Goal: Complete application form

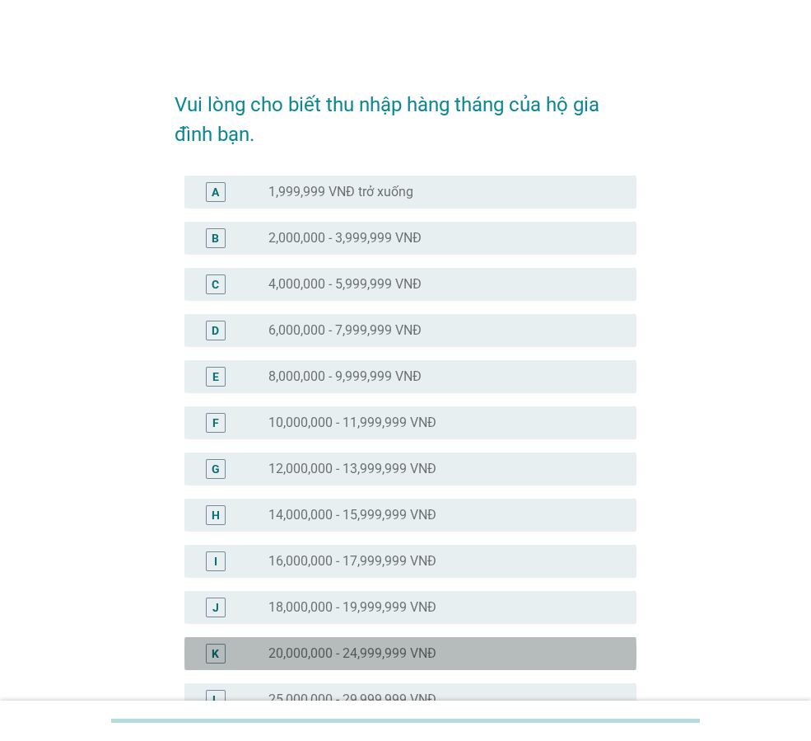
click at [443, 651] on div "radio_button_unchecked 20,000,000 - 24,999,999 VNĐ" at bounding box center [440, 653] width 342 height 16
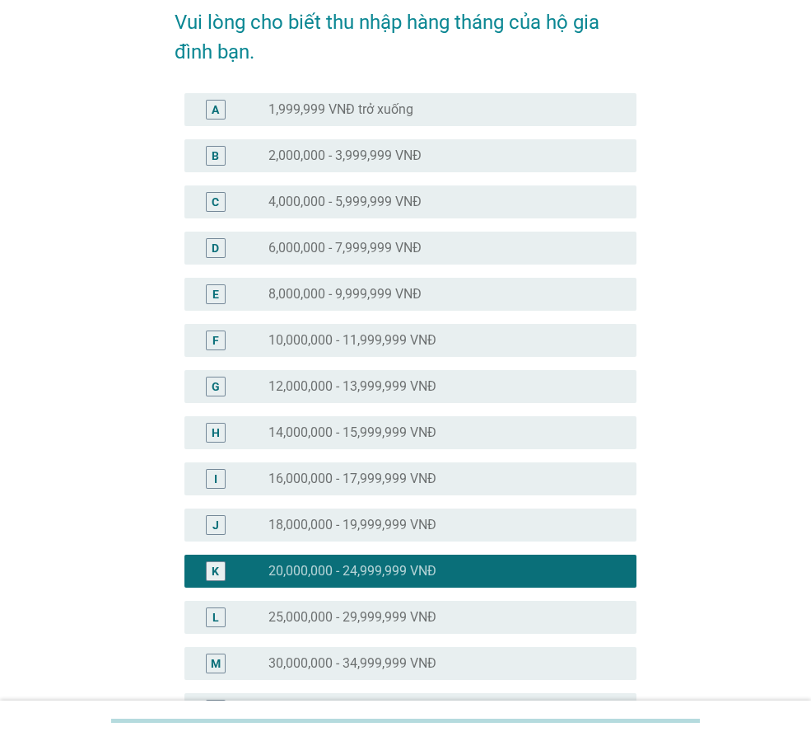
click at [422, 619] on label "25,000,000 - 29,999,999 VNĐ" at bounding box center [353, 617] width 168 height 16
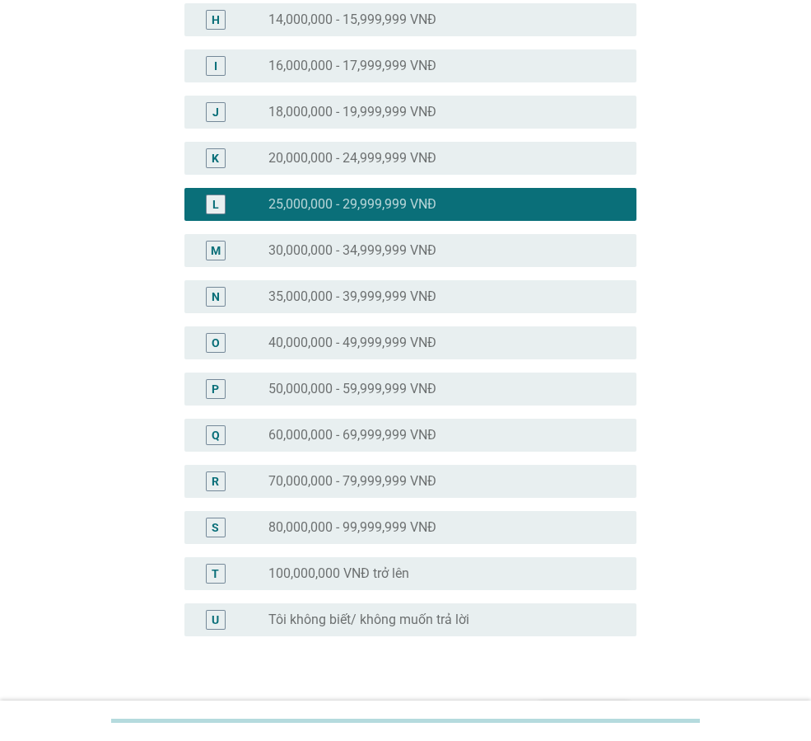
scroll to position [577, 0]
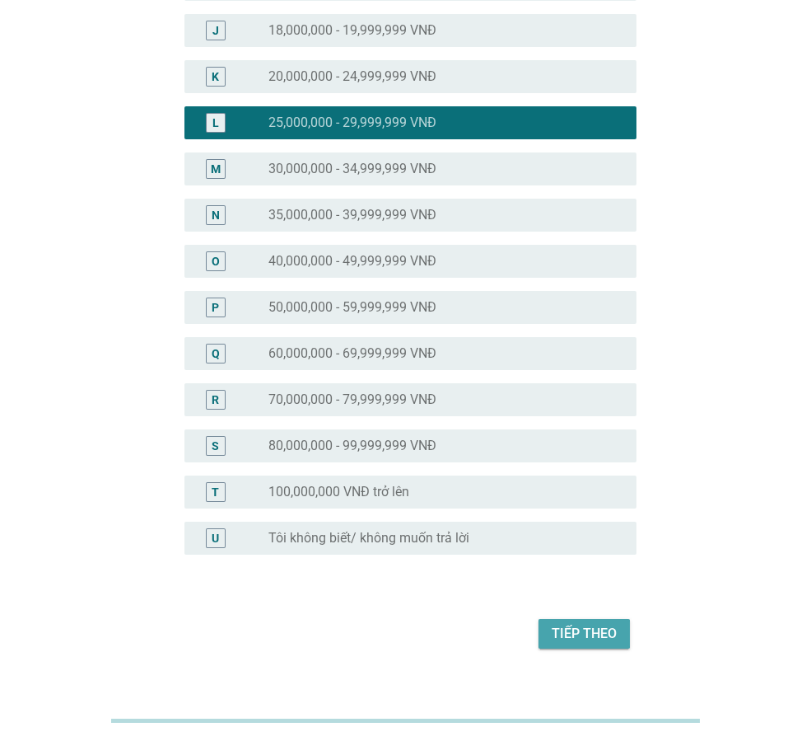
click at [574, 625] on div "Tiếp theo" at bounding box center [584, 634] width 65 height 20
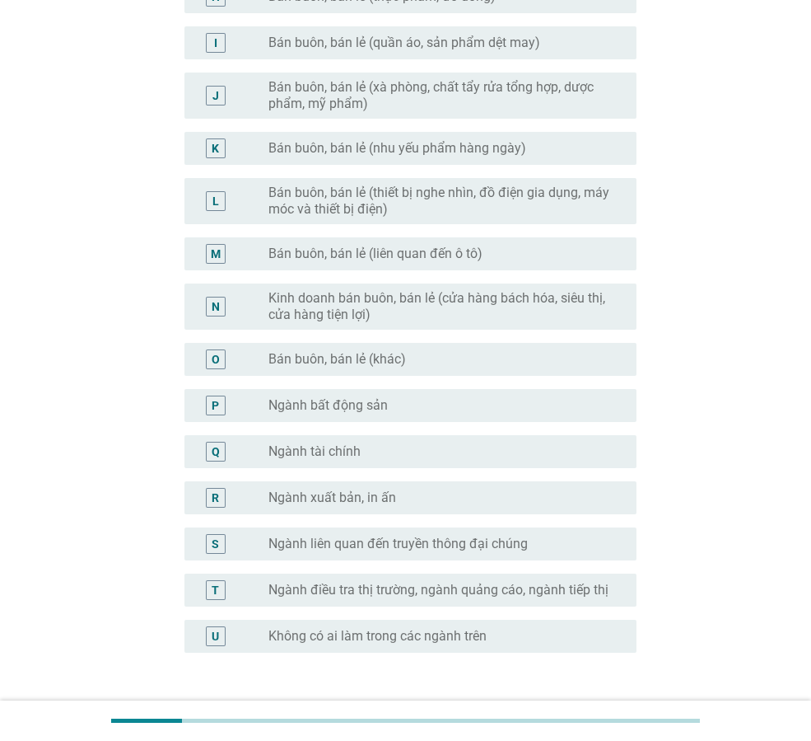
scroll to position [698, 0]
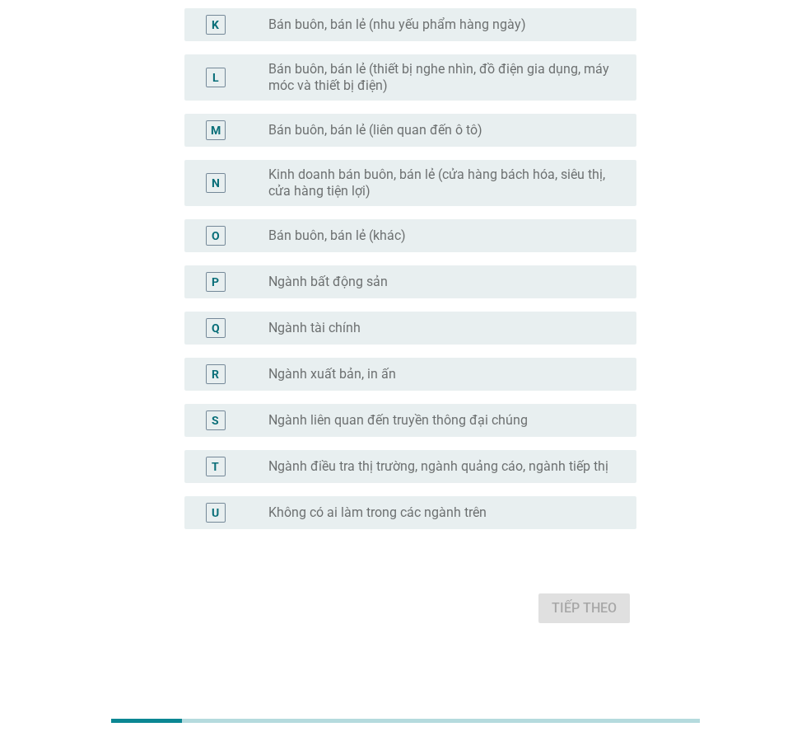
click at [415, 507] on label "Không có ai làm trong các ngành trên" at bounding box center [378, 512] width 218 height 16
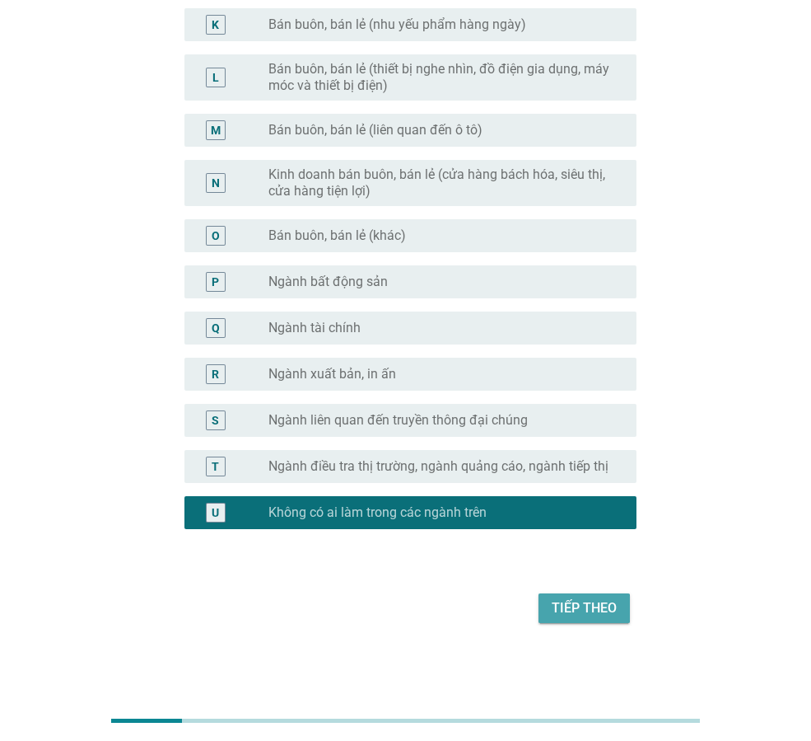
click at [576, 604] on div "Tiếp theo" at bounding box center [584, 608] width 65 height 20
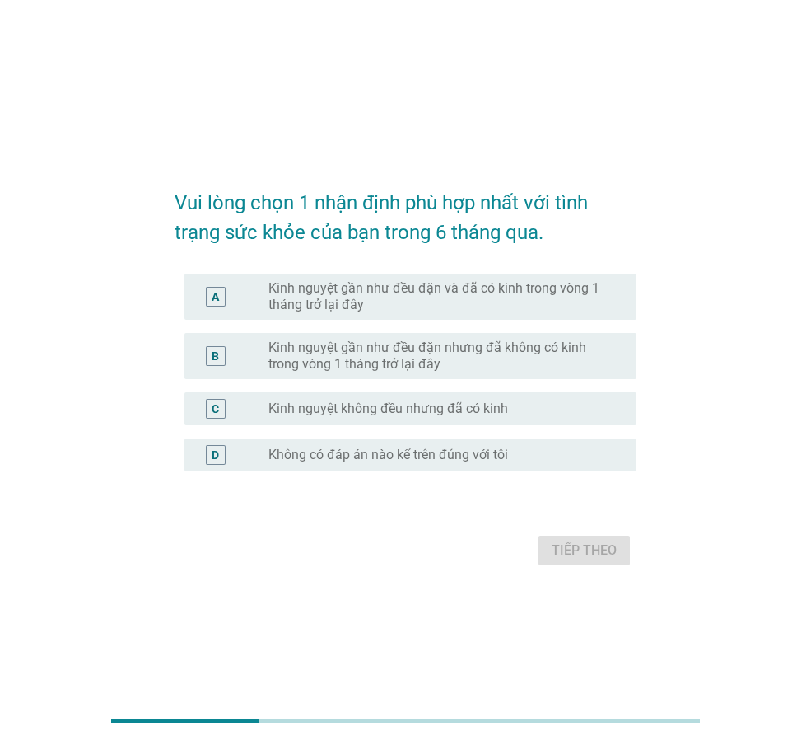
click at [445, 302] on label "Kinh nguyệt gần như đều đặn và đã có kinh trong vòng 1 tháng trở lại đây" at bounding box center [440, 296] width 342 height 33
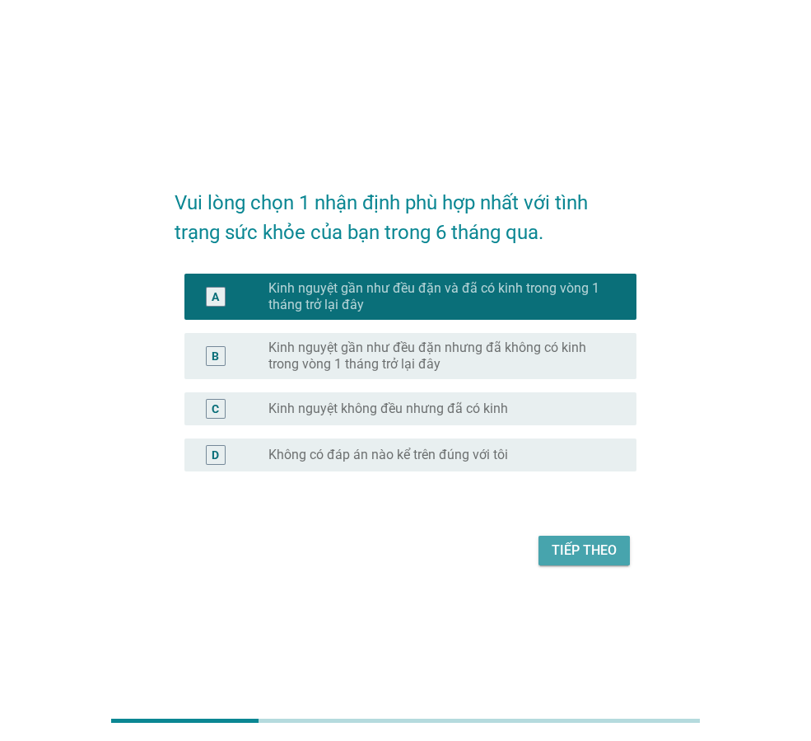
click at [590, 559] on div "Tiếp theo" at bounding box center [584, 550] width 65 height 20
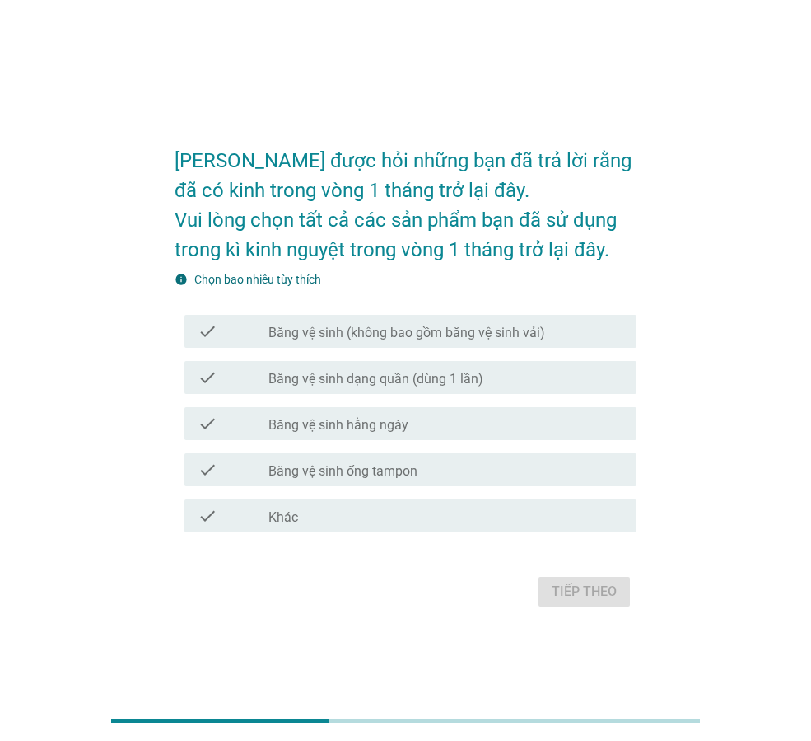
click at [391, 341] on div "check check_box_outline_blank Băng vệ sinh (không bao gồm băng vệ sinh vải)" at bounding box center [411, 331] width 452 height 33
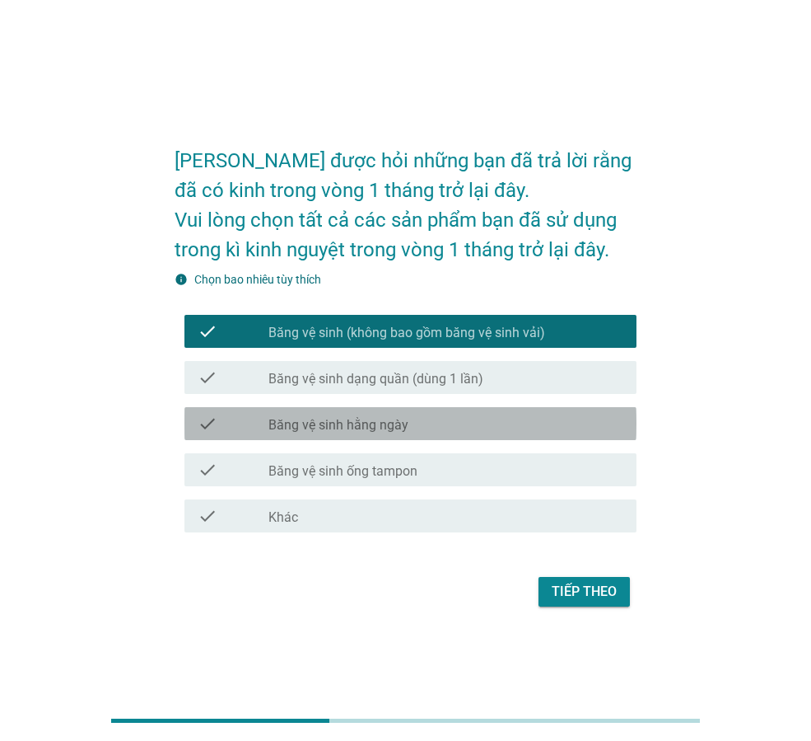
click at [442, 422] on div "check_box_outline_blank Băng vệ sinh hằng ngày" at bounding box center [446, 424] width 355 height 20
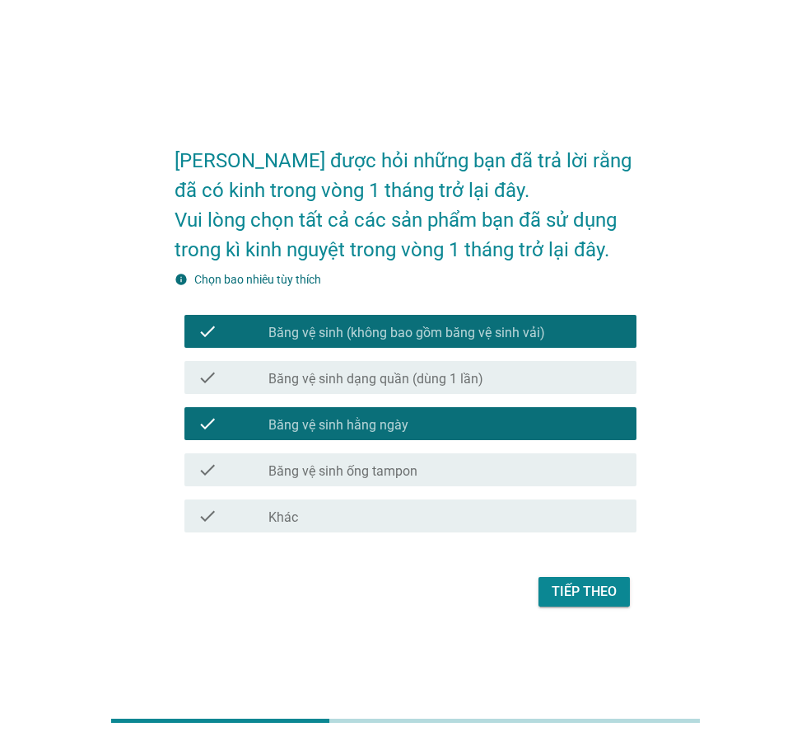
click at [582, 600] on div "Tiếp theo" at bounding box center [584, 592] width 65 height 20
